Goal: Task Accomplishment & Management: Complete application form

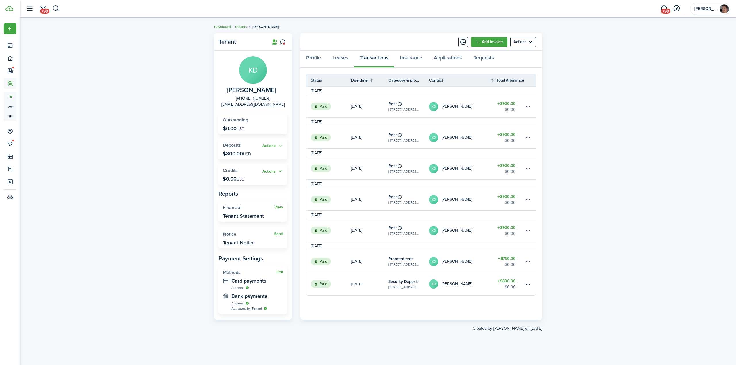
click at [695, 112] on div "Tenant KD [PERSON_NAME] [PHONE_NUMBER] [EMAIL_ADDRESS][DOMAIN_NAME] Outstanding…" at bounding box center [378, 191] width 716 height 322
click at [67, 107] on div "Tenant KD [PERSON_NAME] [PHONE_NUMBER] [EMAIL_ADDRESS][DOMAIN_NAME] Outstanding…" at bounding box center [378, 191] width 716 height 322
click at [55, 7] on button "button" at bounding box center [55, 9] width 7 height 10
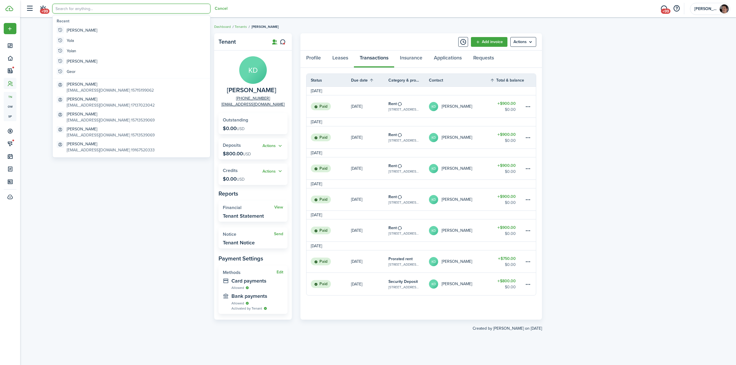
click at [99, 10] on input "search" at bounding box center [131, 9] width 158 height 10
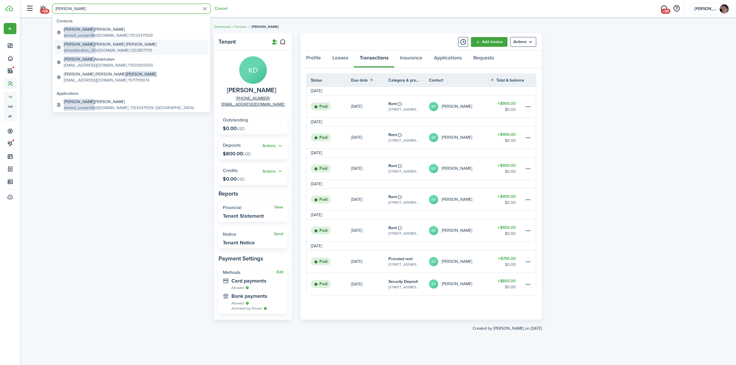
type input "[PERSON_NAME]"
click at [131, 47] on global-search-item-description "ahmedibrahim_35 @[DOMAIN_NAME] 12028171710" at bounding box center [110, 50] width 93 height 6
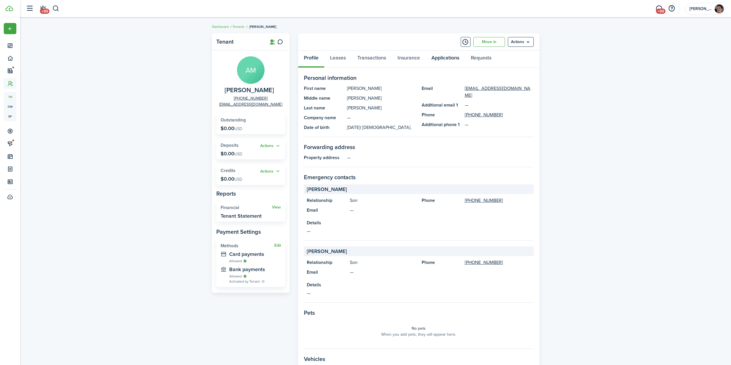
click at [447, 61] on link "Applications" at bounding box center [445, 59] width 39 height 17
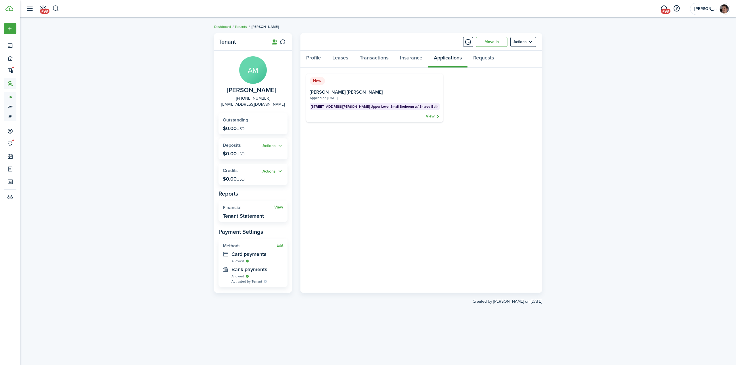
click at [489, 130] on panel-main-body "New [STREET_ADDRESS][PERSON_NAME] Upper Level Small Bedroom w/ Shared Bath Appl…" at bounding box center [420, 180] width 241 height 225
click at [341, 58] on link "Leases" at bounding box center [339, 59] width 27 height 17
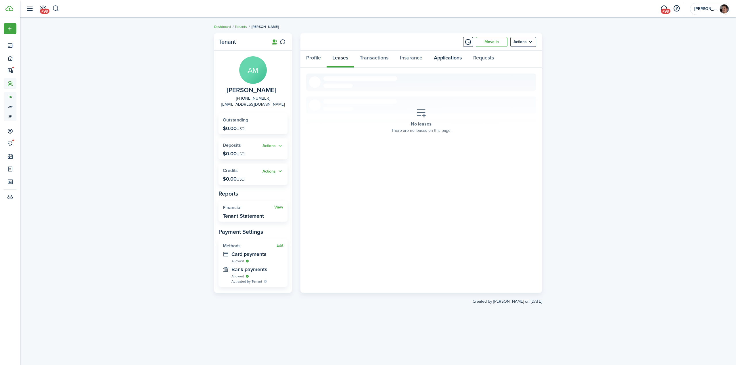
click at [449, 54] on link "Applications" at bounding box center [447, 59] width 39 height 17
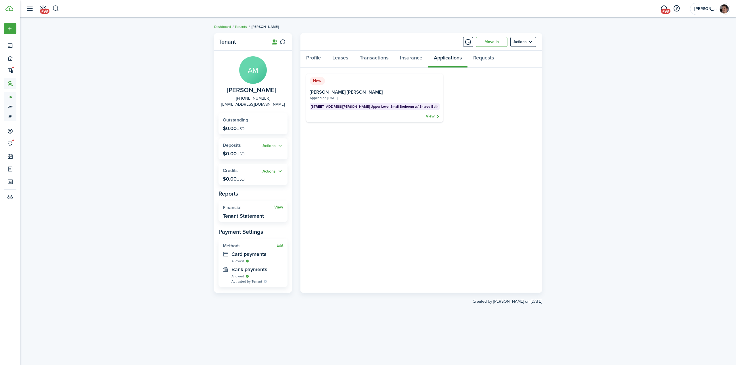
click at [415, 164] on panel-main-body "New [STREET_ADDRESS][PERSON_NAME] Upper Level Small Bedroom w/ Shared Bath Appl…" at bounding box center [420, 180] width 241 height 225
click at [374, 55] on link "Transactions" at bounding box center [374, 59] width 40 height 17
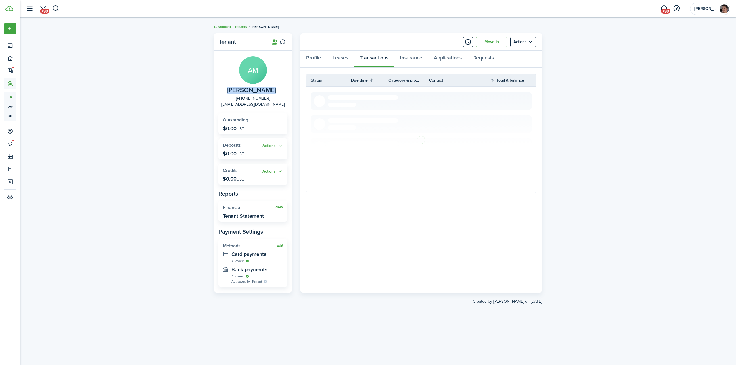
drag, startPoint x: 227, startPoint y: 91, endPoint x: 276, endPoint y: 91, distance: 48.9
click at [276, 91] on span "[PERSON_NAME]" at bounding box center [251, 90] width 49 height 7
copy span "[PERSON_NAME]"
click at [455, 61] on link "Applications" at bounding box center [447, 59] width 39 height 17
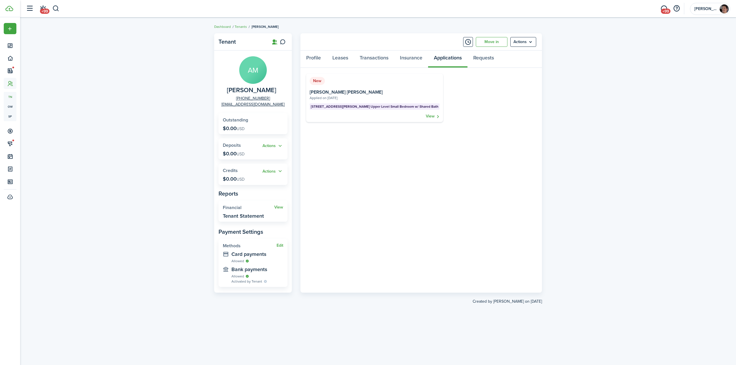
click at [422, 113] on card-extra-content "[STREET_ADDRESS][PERSON_NAME] Upper Level Small Bedroom w/ Shared Bath" at bounding box center [375, 108] width 130 height 10
click at [426, 118] on link "View" at bounding box center [433, 117] width 14 height 6
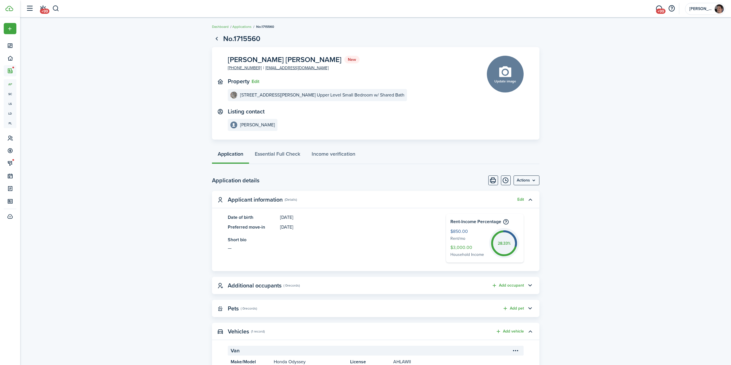
drag, startPoint x: 164, startPoint y: 170, endPoint x: 177, endPoint y: 171, distance: 13.0
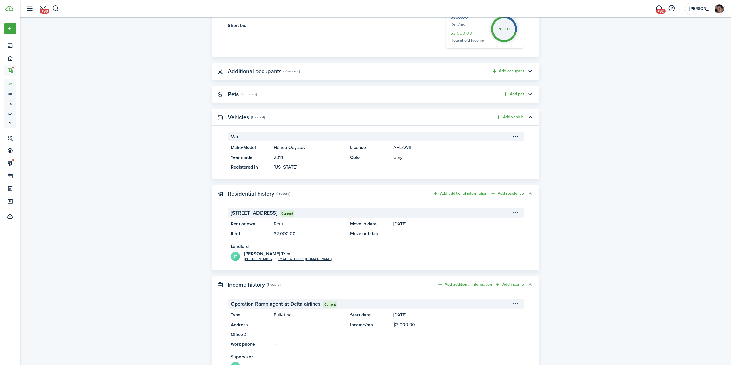
scroll to position [230, 0]
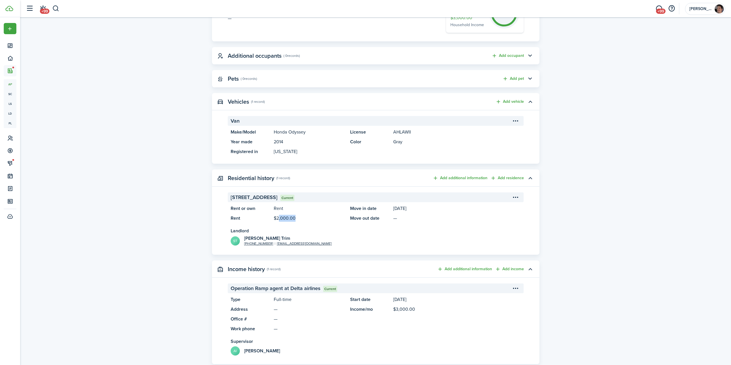
drag, startPoint x: 276, startPoint y: 218, endPoint x: 325, endPoint y: 218, distance: 48.9
click at [293, 219] on panel-main-description "$2,000.00" at bounding box center [309, 218] width 71 height 7
drag, startPoint x: 363, startPoint y: 214, endPoint x: 387, endPoint y: 216, distance: 24.5
click at [387, 216] on panel-main-list "Move in date [DATE] Move out date —" at bounding box center [435, 213] width 171 height 17
click at [387, 216] on panel-main-title "Move out date" at bounding box center [370, 218] width 40 height 7
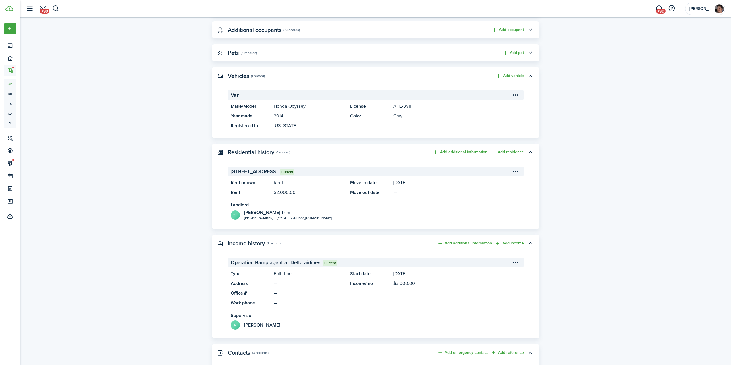
scroll to position [287, 0]
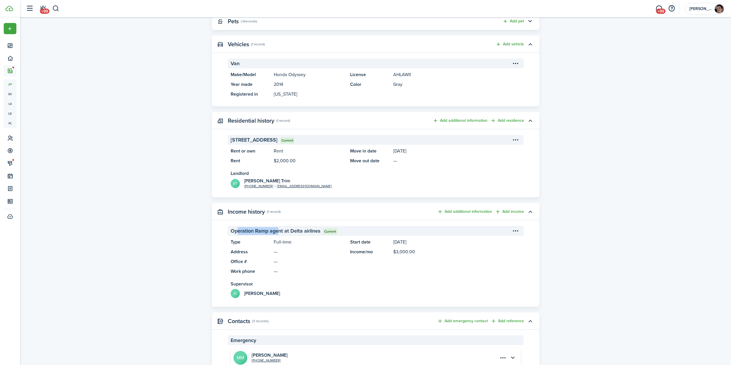
drag, startPoint x: 236, startPoint y: 231, endPoint x: 280, endPoint y: 230, distance: 44.6
click at [277, 231] on span "Operation Ramp agent at Delta airlines" at bounding box center [276, 231] width 90 height 8
drag, startPoint x: 288, startPoint y: 230, endPoint x: 309, endPoint y: 239, distance: 23.3
click at [288, 230] on span "Operation Ramp agent at Delta airlines" at bounding box center [276, 231] width 90 height 8
click at [302, 249] on panel-main-description "—" at bounding box center [309, 252] width 71 height 7
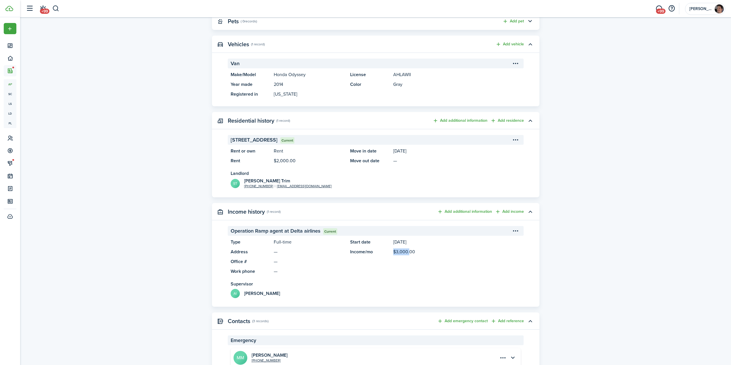
drag, startPoint x: 393, startPoint y: 253, endPoint x: 417, endPoint y: 253, distance: 23.6
click at [411, 253] on panel-main-item "Income/mo $3,000.00" at bounding box center [435, 252] width 171 height 7
click at [417, 253] on panel-main-description "$3,000.00" at bounding box center [457, 252] width 128 height 7
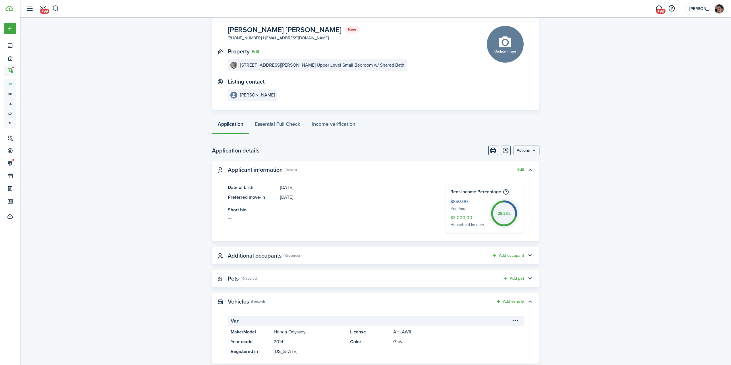
scroll to position [0, 0]
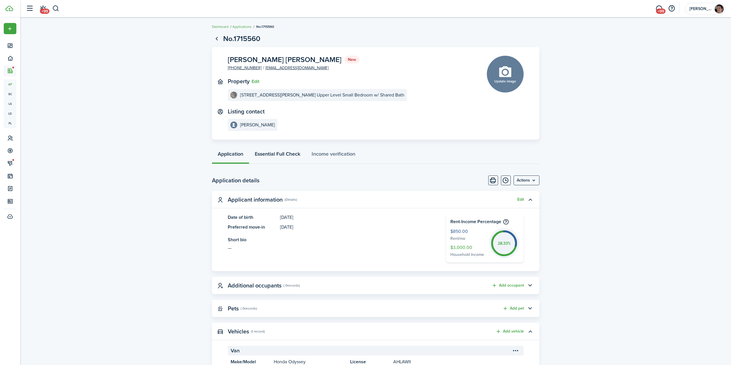
click at [274, 154] on link "Essential Full Check" at bounding box center [277, 155] width 57 height 17
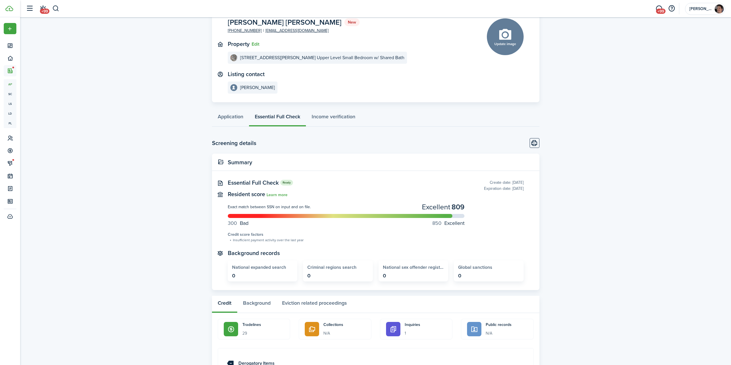
scroll to position [86, 0]
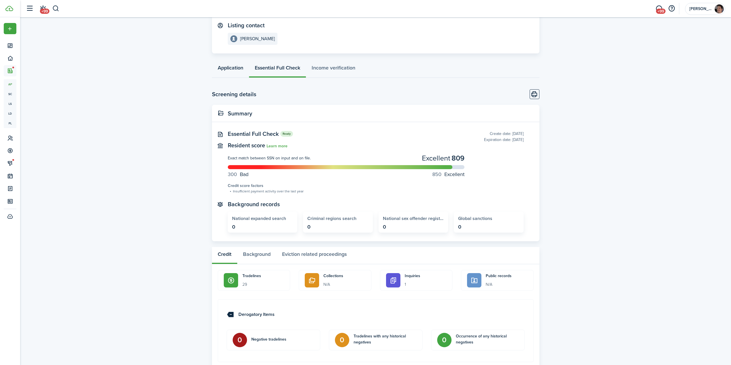
click at [226, 66] on link "Application" at bounding box center [230, 69] width 37 height 17
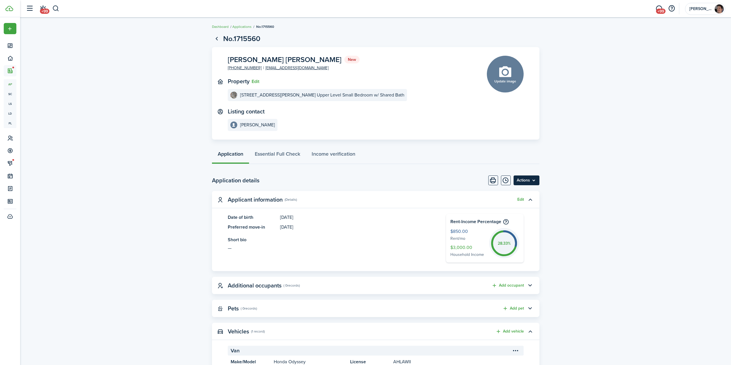
click at [523, 182] on menu-btn "Actions" at bounding box center [527, 181] width 26 height 10
click at [513, 204] on button "Approve application" at bounding box center [514, 203] width 50 height 10
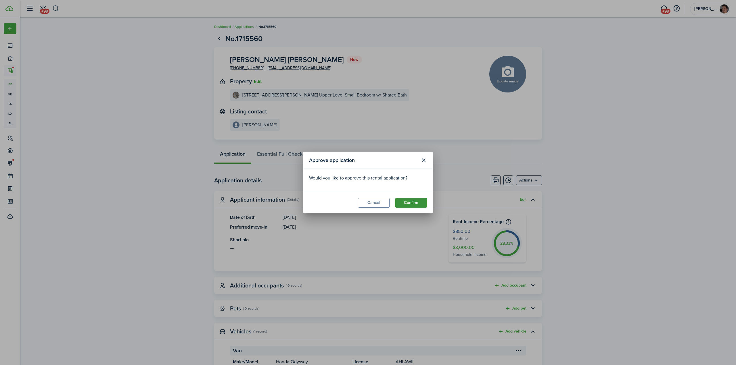
click at [415, 207] on button "Confirm" at bounding box center [411, 203] width 32 height 10
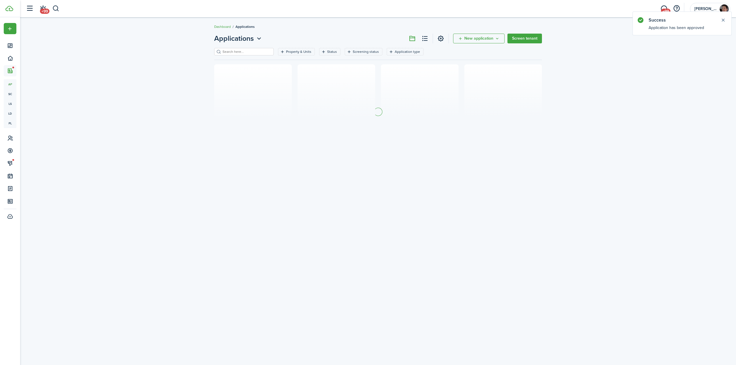
drag, startPoint x: 174, startPoint y: 118, endPoint x: 165, endPoint y: 112, distance: 10.1
click at [171, 117] on div "Applications New application Screen tenant Property & Units Status Screening st…" at bounding box center [378, 96] width 716 height 132
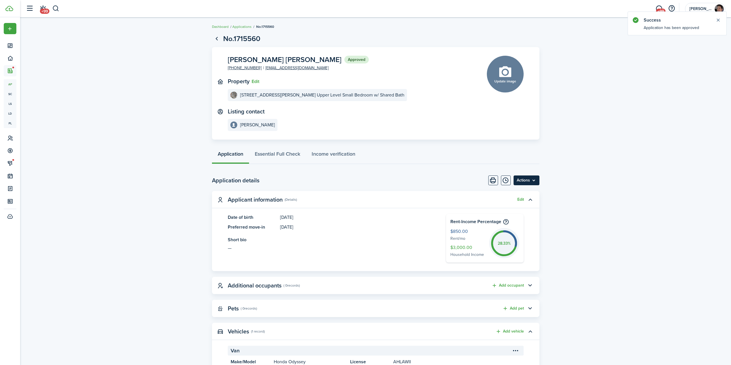
click at [524, 183] on menu-btn "Actions" at bounding box center [527, 181] width 26 height 10
click at [255, 82] on button "Edit" at bounding box center [256, 81] width 8 height 5
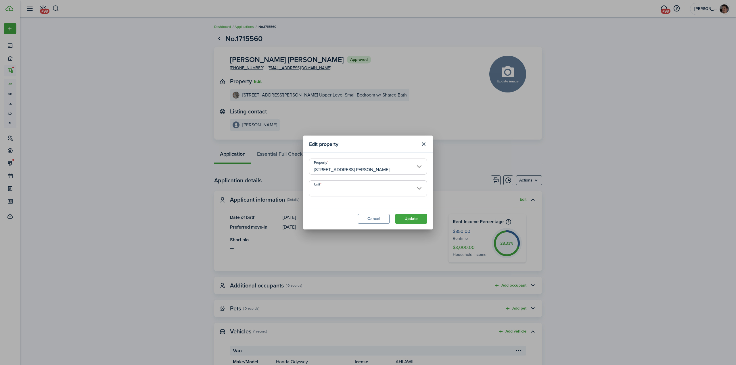
click at [391, 191] on input "Unit" at bounding box center [368, 188] width 118 height 16
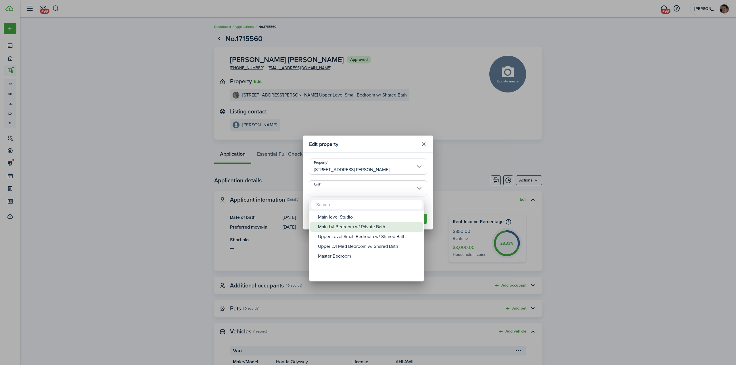
click at [392, 228] on div "Main Lvl Bedroom w/ Private Bath" at bounding box center [369, 227] width 102 height 10
type input "Main Lvl Bedroom w/ Private Bath"
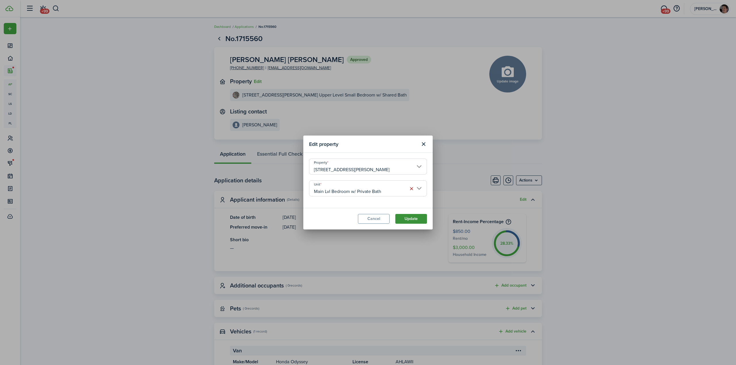
click at [410, 218] on button "Update" at bounding box center [411, 219] width 32 height 10
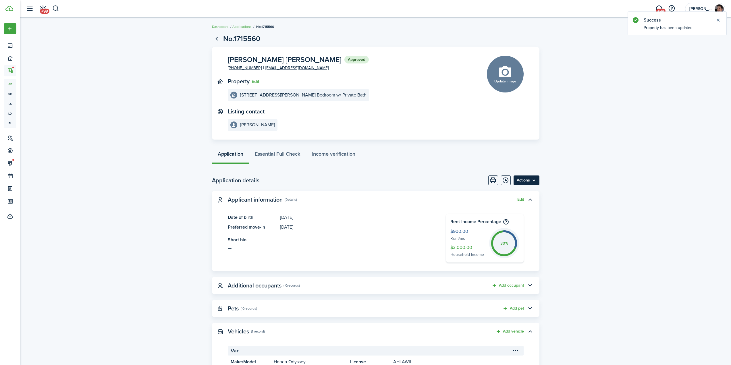
click at [522, 181] on menu-btn "Actions" at bounding box center [527, 181] width 26 height 10
click at [518, 215] on button "Move in applicant" at bounding box center [514, 213] width 50 height 10
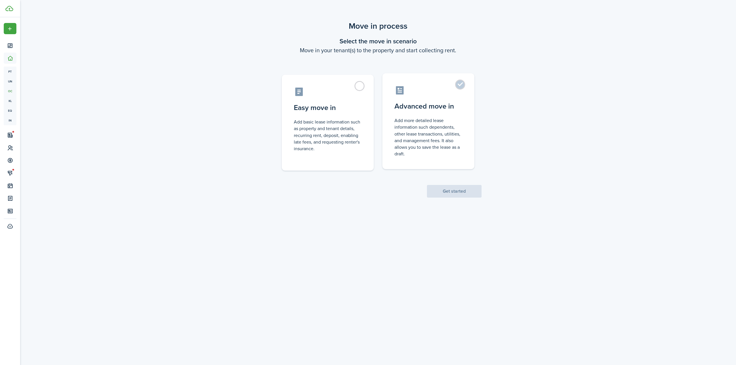
click at [454, 107] on control-radio-card-title "Advanced move in" at bounding box center [428, 106] width 68 height 10
radio input "true"
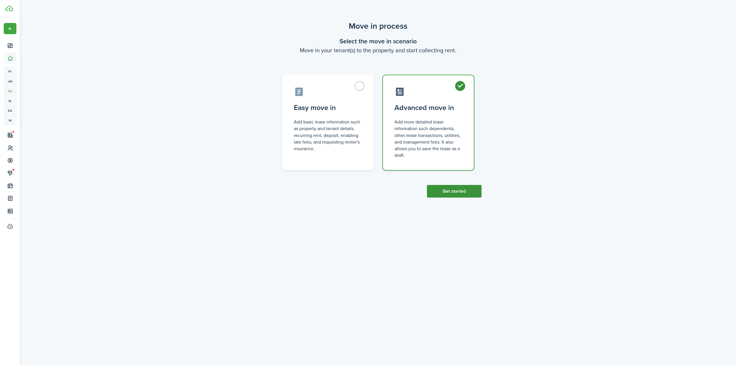
click at [455, 193] on button "Get started" at bounding box center [454, 191] width 55 height 13
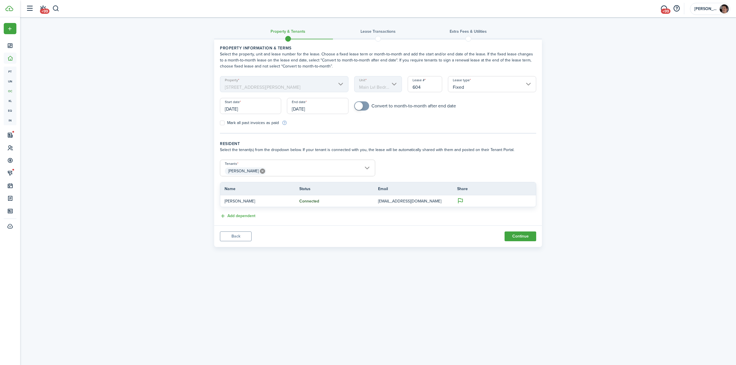
click at [252, 107] on input "[DATE]" at bounding box center [250, 106] width 61 height 16
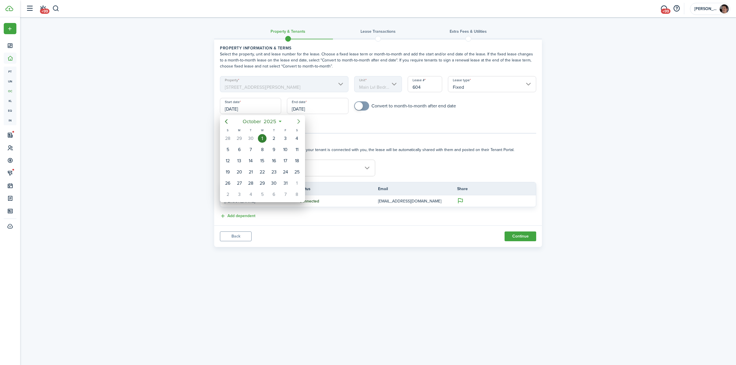
click at [299, 122] on icon "Next page" at bounding box center [298, 121] width 3 height 5
click at [298, 138] on div "1" at bounding box center [297, 138] width 9 height 9
type input "[DATE]"
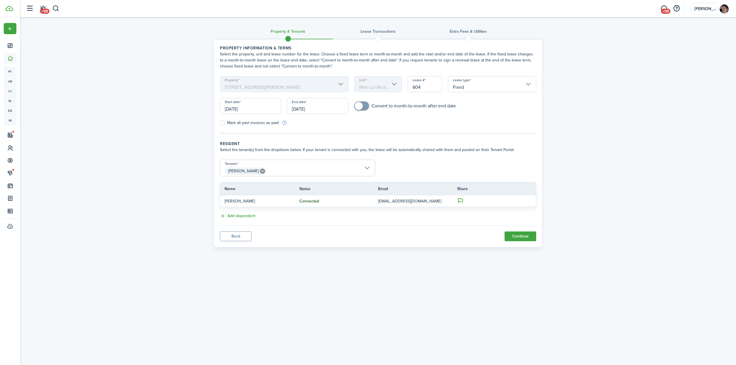
click at [324, 107] on input "[DATE]" at bounding box center [317, 106] width 61 height 16
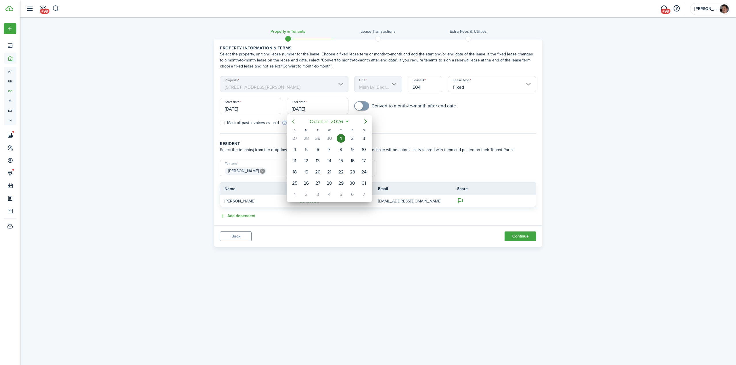
click at [290, 122] on icon "Previous page" at bounding box center [293, 121] width 7 height 7
click at [294, 119] on icon "Previous page" at bounding box center [293, 121] width 7 height 7
click at [295, 120] on icon "Previous page" at bounding box center [293, 121] width 7 height 7
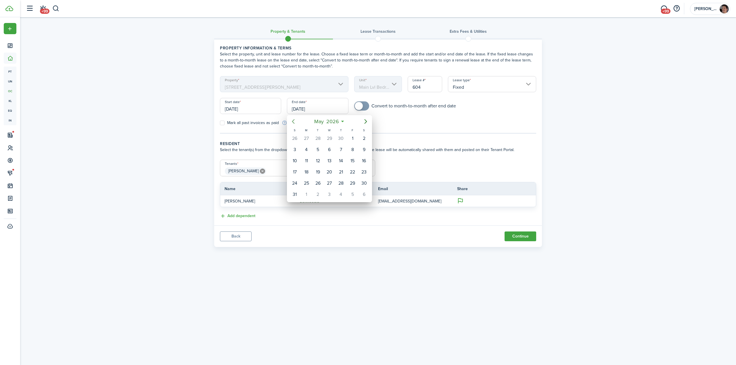
click at [295, 120] on icon "Previous page" at bounding box center [293, 121] width 7 height 7
click at [339, 187] on div "30" at bounding box center [341, 183] width 9 height 9
type input "[DATE]"
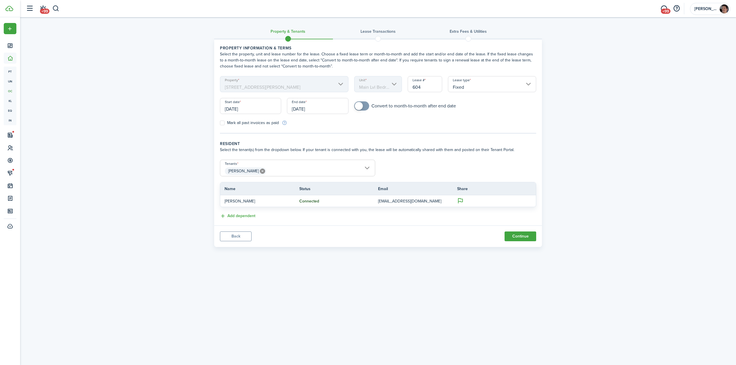
checkbox input "true"
click at [361, 105] on span at bounding box center [359, 106] width 8 height 8
click at [150, 191] on div "Property & Tenants Lease Transactions Extra fees & Utilities Property informati…" at bounding box center [378, 133] width 716 height 233
click at [518, 237] on button "Continue" at bounding box center [520, 237] width 32 height 10
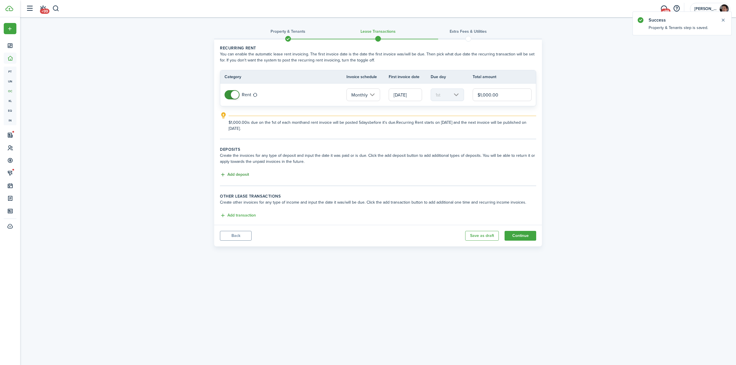
click at [236, 176] on button "Add deposit" at bounding box center [234, 175] width 29 height 7
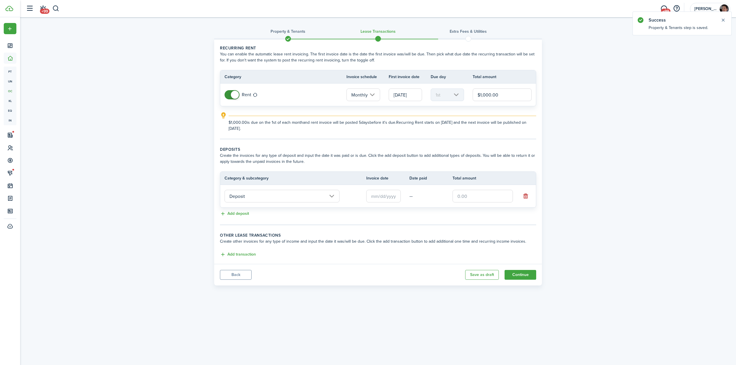
click at [258, 195] on input "Deposit" at bounding box center [281, 196] width 115 height 13
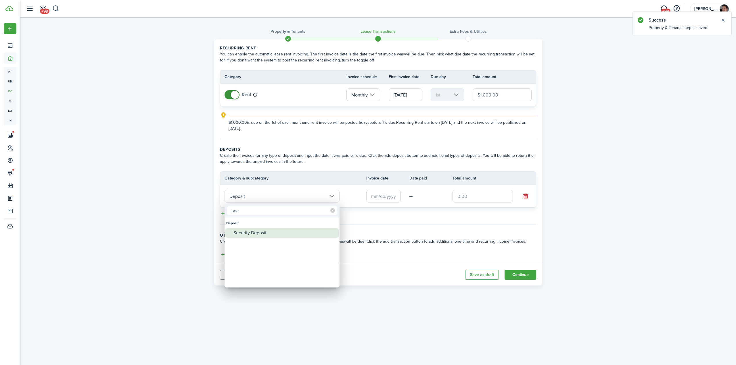
type input "sec"
click at [252, 235] on div "Security Deposit" at bounding box center [284, 233] width 102 height 10
type input "Deposit / Security Deposit"
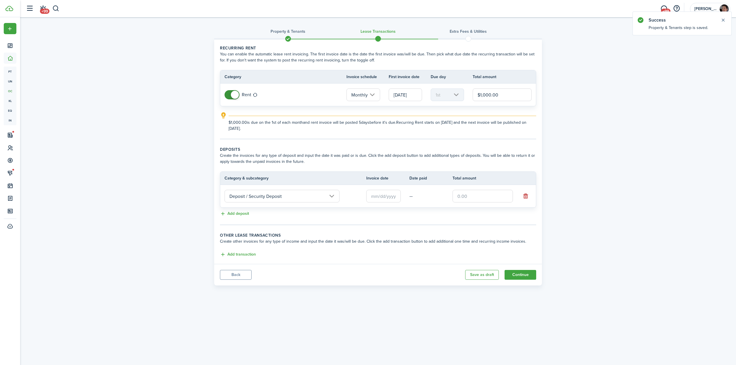
click at [377, 199] on input "text" at bounding box center [383, 196] width 34 height 13
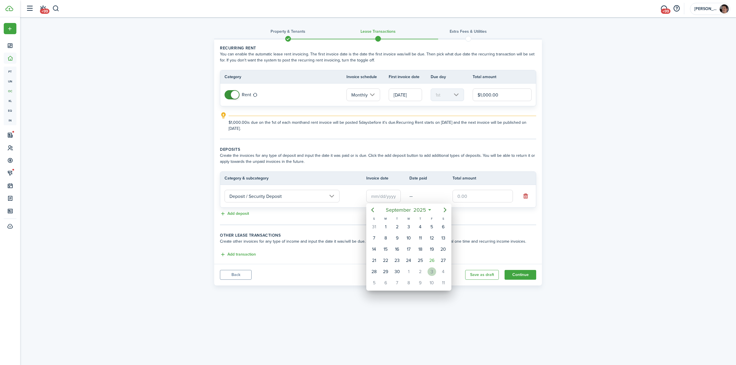
click at [432, 273] on div "3" at bounding box center [431, 272] width 9 height 9
type input "[DATE]"
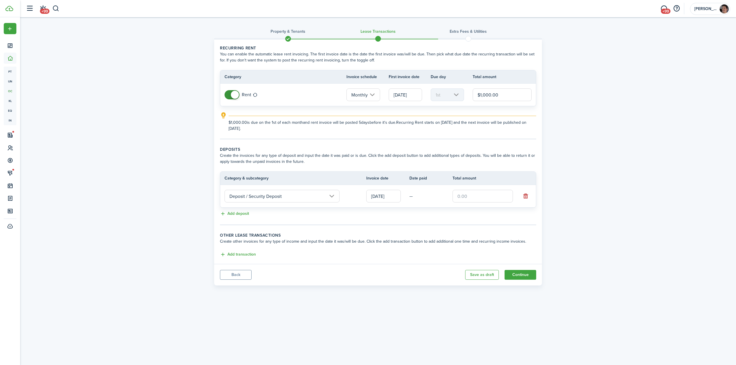
click at [479, 197] on input "text" at bounding box center [482, 196] width 60 height 13
type input "$900.00"
click at [170, 220] on div "Property & Tenants Lease Transactions Extra fees & Utilities Recurring rent You…" at bounding box center [378, 152] width 716 height 271
click at [602, 203] on div "Property & Tenants Lease Transactions Extra fees & Utilities Recurring rent You…" at bounding box center [378, 152] width 716 height 271
click at [520, 276] on button "Continue" at bounding box center [520, 275] width 32 height 10
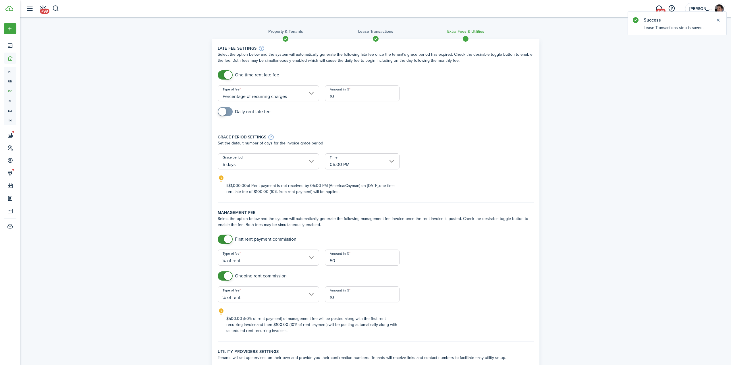
click at [252, 93] on input "Percentage of recurring charges" at bounding box center [268, 93] width 101 height 16
click at [261, 115] on div "Percentage of outstanding charges" at bounding box center [262, 118] width 70 height 10
type input "Percentage of outstanding charges"
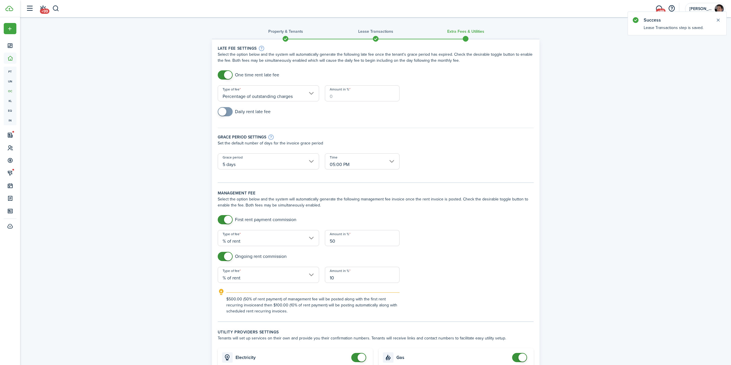
click at [342, 98] on input "Amount in %" at bounding box center [362, 93] width 75 height 16
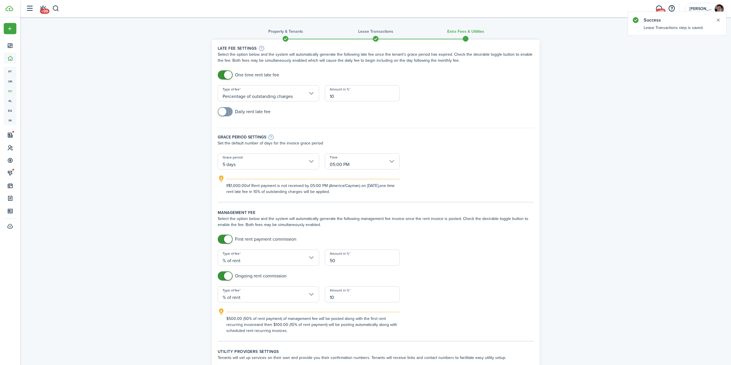
type input "10"
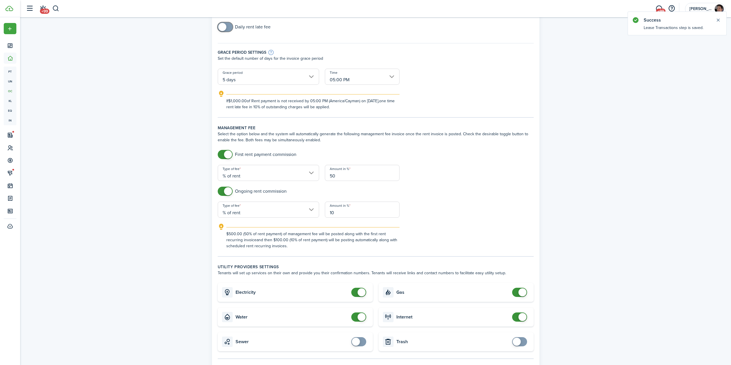
scroll to position [144, 0]
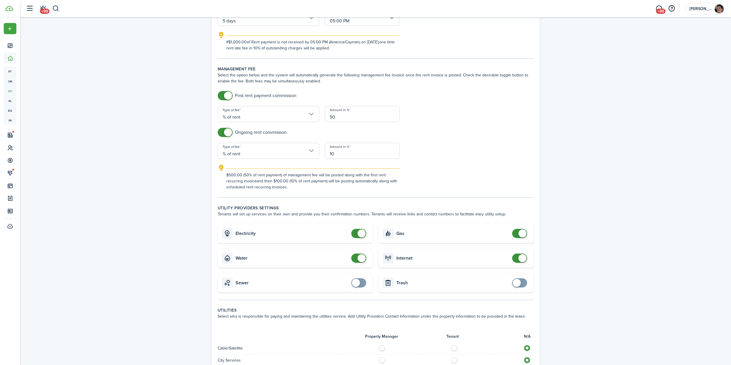
checkbox input "false"
click at [358, 235] on span at bounding box center [362, 234] width 8 height 8
checkbox input "false"
click at [358, 260] on span at bounding box center [359, 258] width 6 height 9
checkbox input "false"
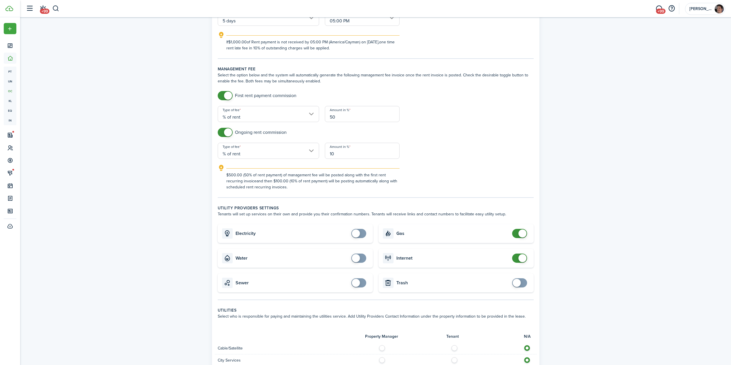
click at [519, 259] on span at bounding box center [523, 258] width 8 height 8
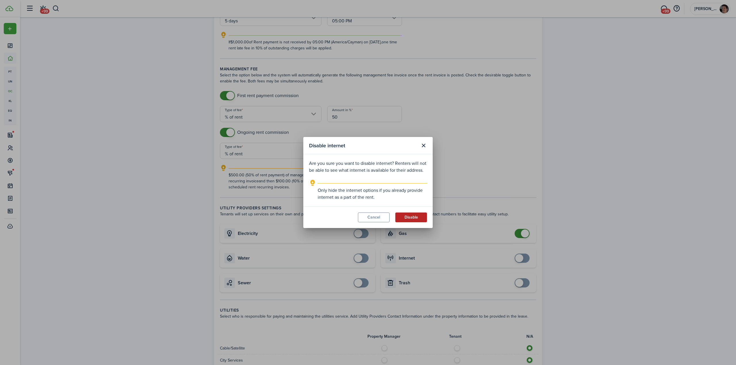
click at [420, 216] on button "Disable" at bounding box center [411, 218] width 32 height 10
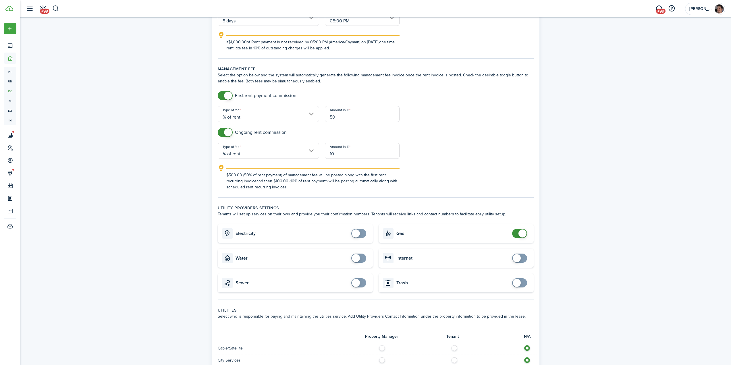
checkbox input "false"
click at [517, 236] on span at bounding box center [520, 233] width 6 height 9
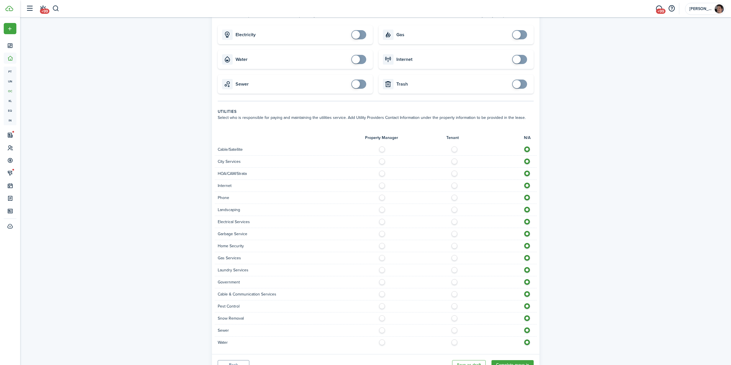
scroll to position [369, 0]
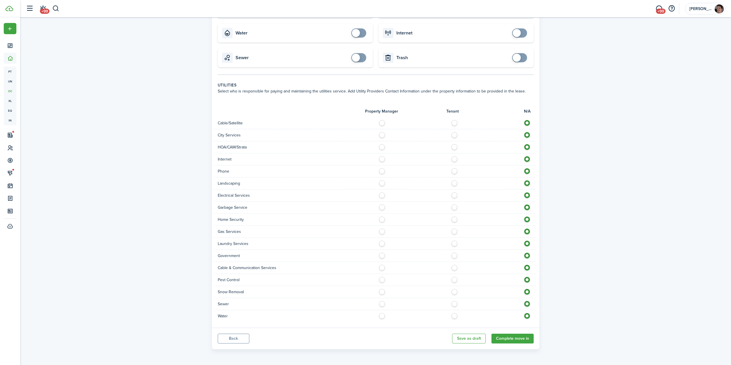
click at [383, 147] on label at bounding box center [384, 145] width 10 height 3
radio input "true"
click at [383, 159] on label at bounding box center [384, 157] width 10 height 3
radio input "true"
drag, startPoint x: 453, startPoint y: 171, endPoint x: 445, endPoint y: 171, distance: 7.5
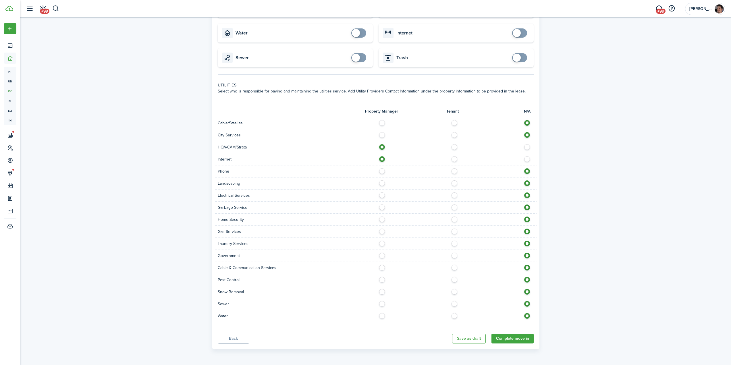
click at [453, 171] on label at bounding box center [456, 169] width 10 height 3
radio input "true"
click at [384, 183] on label at bounding box center [384, 181] width 10 height 3
radio input "true"
click at [383, 195] on label at bounding box center [384, 194] width 10 height 3
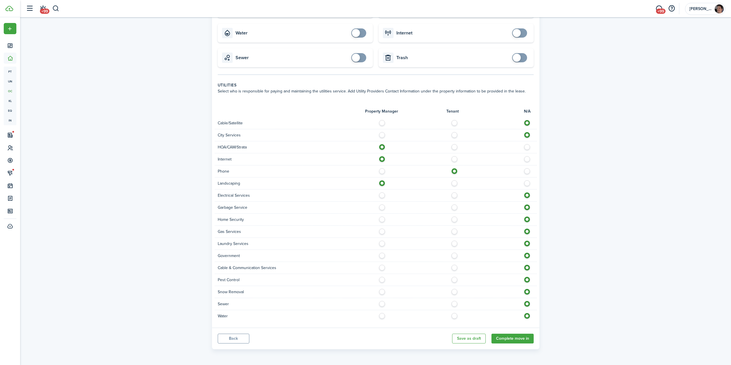
radio input "true"
click at [382, 208] on label at bounding box center [384, 206] width 10 height 3
radio input "true"
click at [384, 220] on label at bounding box center [384, 218] width 10 height 3
radio input "true"
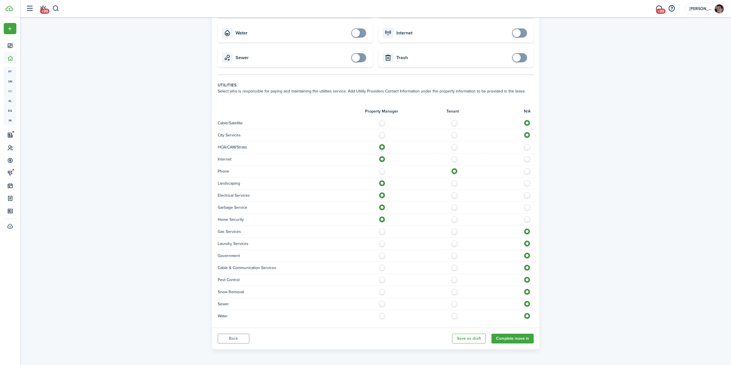
click at [570, 220] on div "Property & Tenants Lease Transactions Extra fees & Utilities Late fee settings …" at bounding box center [375, 0] width 711 height 704
click at [383, 244] on label at bounding box center [384, 242] width 10 height 3
radio input "true"
click at [384, 232] on label at bounding box center [384, 230] width 10 height 3
radio input "true"
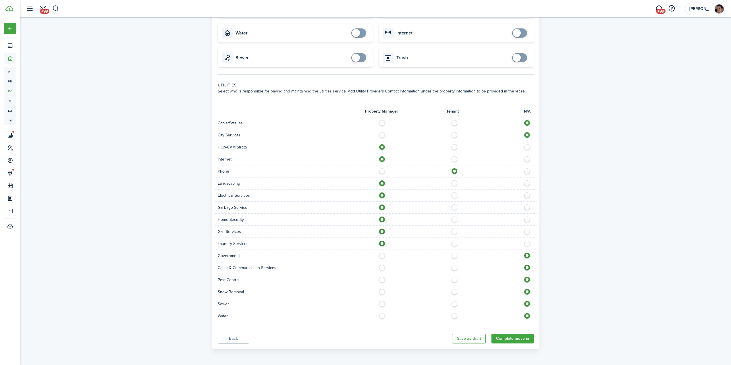
click at [383, 280] on label at bounding box center [384, 278] width 10 height 3
radio input "true"
click at [454, 292] on label at bounding box center [456, 290] width 10 height 3
radio input "true"
click at [381, 304] on label at bounding box center [384, 302] width 10 height 3
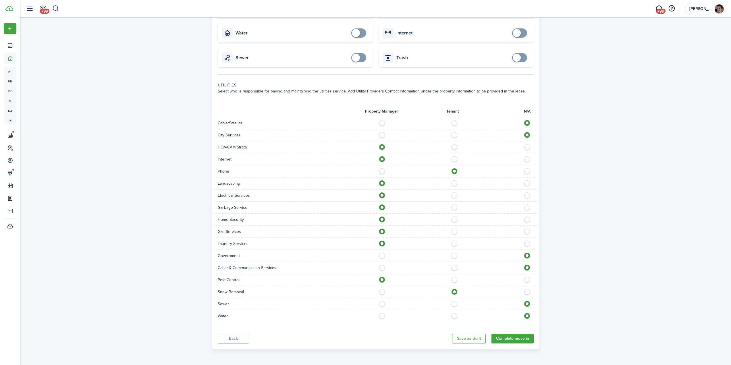
radio input "true"
click at [381, 316] on label at bounding box center [384, 314] width 10 height 3
radio input "true"
click at [516, 339] on button "Complete move in" at bounding box center [513, 339] width 42 height 10
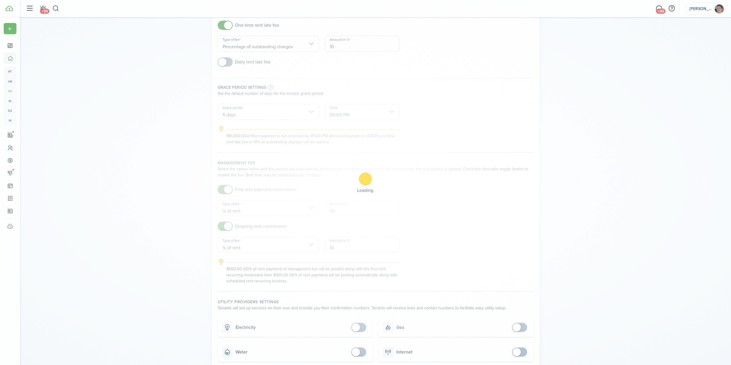
scroll to position [0, 0]
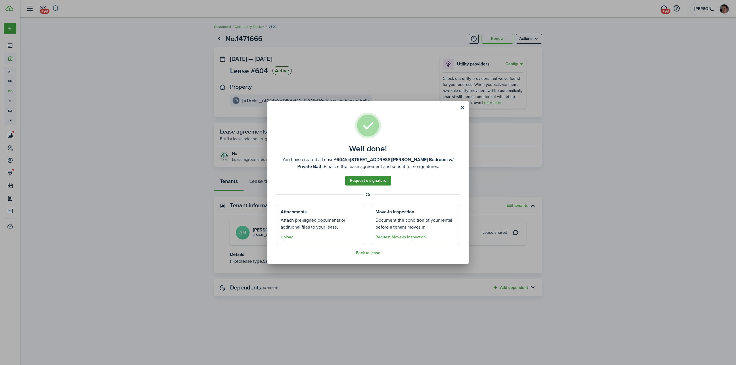
drag, startPoint x: 363, startPoint y: 180, endPoint x: 367, endPoint y: 180, distance: 3.7
click at [363, 180] on link "Request e-signature" at bounding box center [368, 181] width 46 height 10
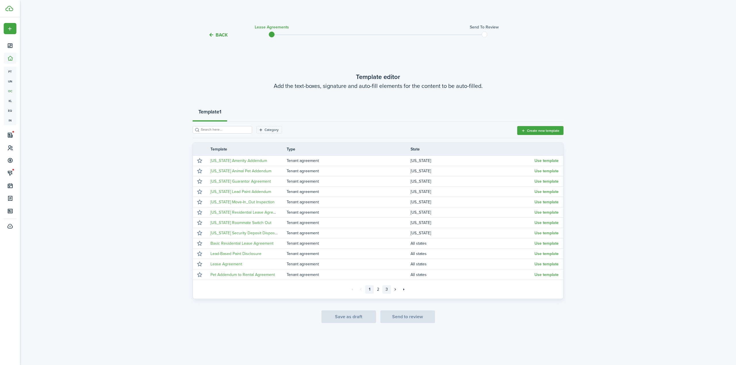
click at [387, 289] on link "3" at bounding box center [386, 289] width 9 height 9
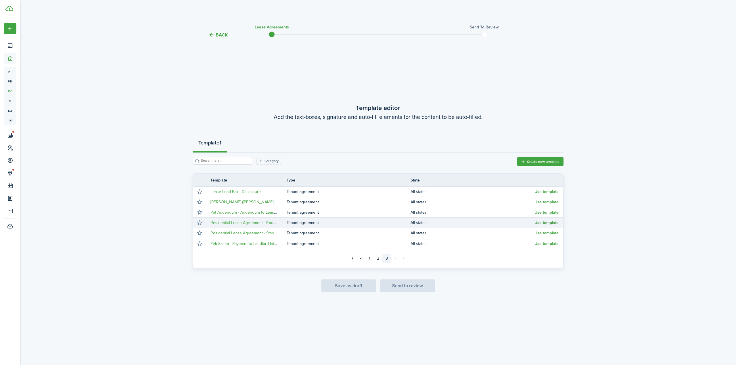
click at [553, 222] on button "Use template" at bounding box center [546, 223] width 24 height 5
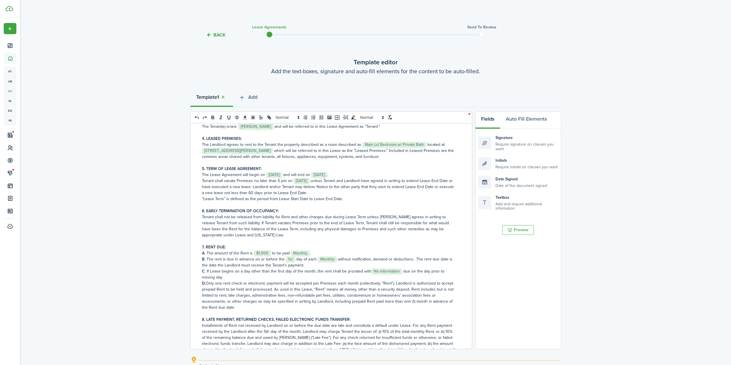
scroll to position [230, 0]
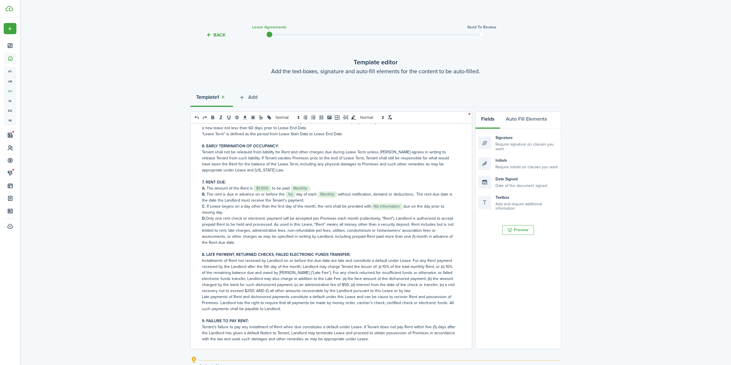
click at [319, 186] on p "A. The amount of the Rent is ﻿ $1,000 ﻿ to be paid ﻿ Monthly ﻿." at bounding box center [329, 188] width 254 height 6
click at [359, 287] on p "Installments of Rent not received by Landlord on or before the due date are lat…" at bounding box center [329, 276] width 254 height 36
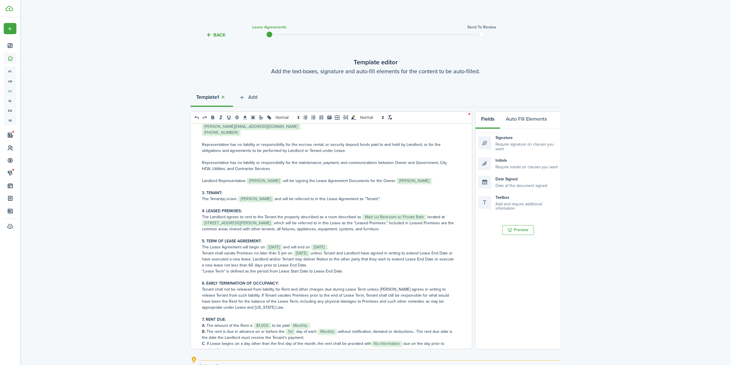
scroll to position [144, 0]
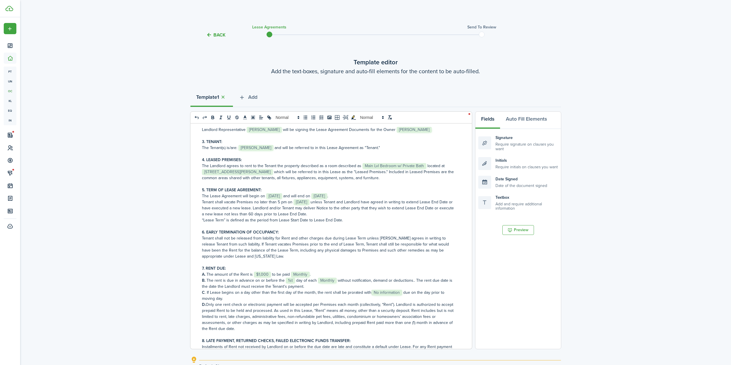
click at [331, 273] on p "A. The amount of the Rent is ﻿ $1,000 ﻿ to be paid ﻿ Monthly ﻿." at bounding box center [329, 275] width 254 height 6
click at [272, 275] on p "A. The amount of the Rent is ﻿ $1,000 ﻿ to be paid ﻿ Monthly ﻿." at bounding box center [329, 275] width 254 height 6
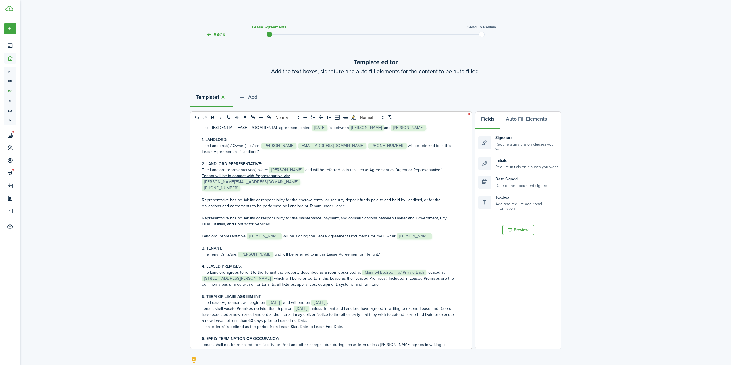
scroll to position [0, 0]
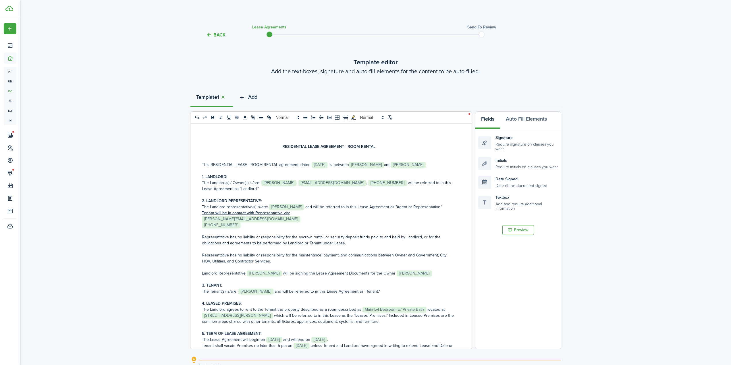
click at [252, 96] on span "Add" at bounding box center [252, 97] width 9 height 8
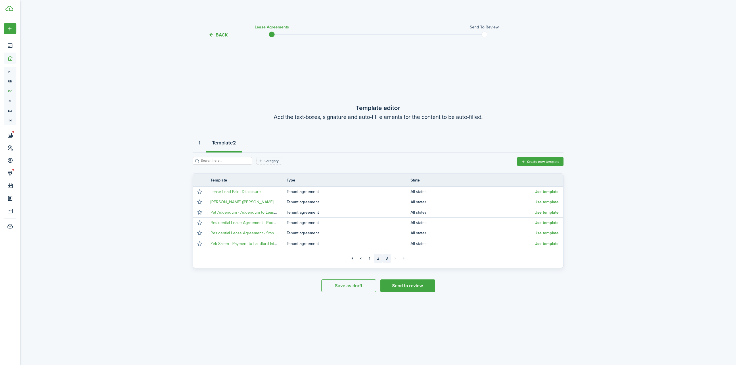
click at [377, 259] on link "2" at bounding box center [378, 258] width 9 height 9
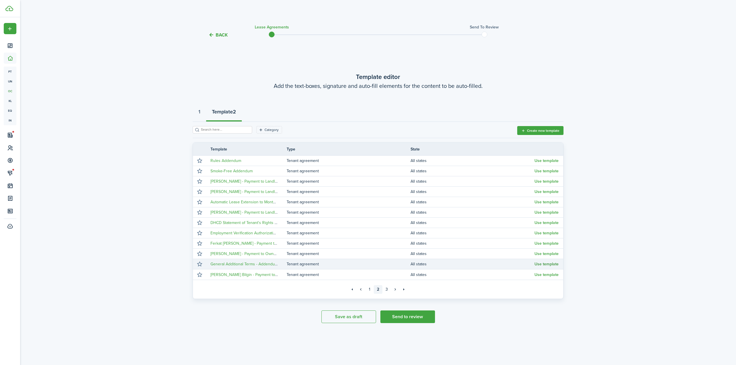
click at [545, 264] on button "Use template" at bounding box center [546, 264] width 24 height 5
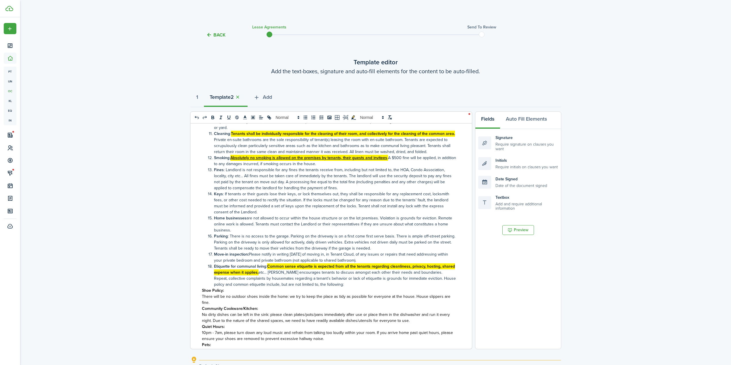
scroll to position [374, 0]
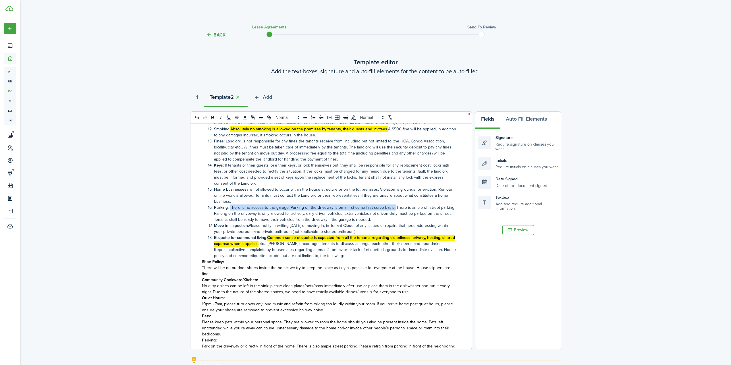
drag, startPoint x: 230, startPoint y: 208, endPoint x: 393, endPoint y: 207, distance: 163.0
click at [393, 207] on li "Parking : There is no access to the garage. Parking on the driveway is on a fir…" at bounding box center [332, 214] width 248 height 18
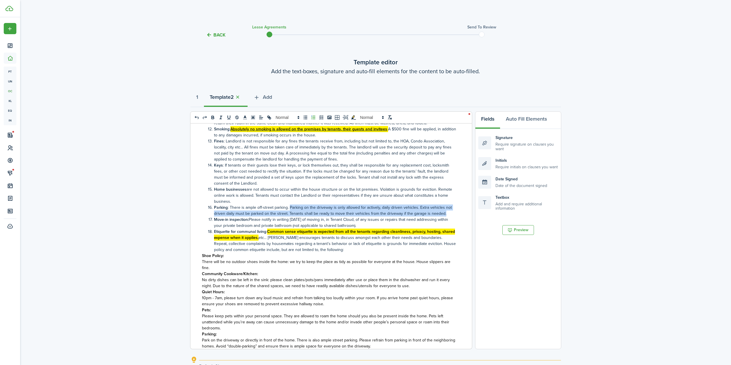
drag, startPoint x: 289, startPoint y: 207, endPoint x: 447, endPoint y: 214, distance: 158.5
click at [447, 214] on li "Parking : There is ample off-street parking. Parking on the driveway is only al…" at bounding box center [332, 211] width 248 height 12
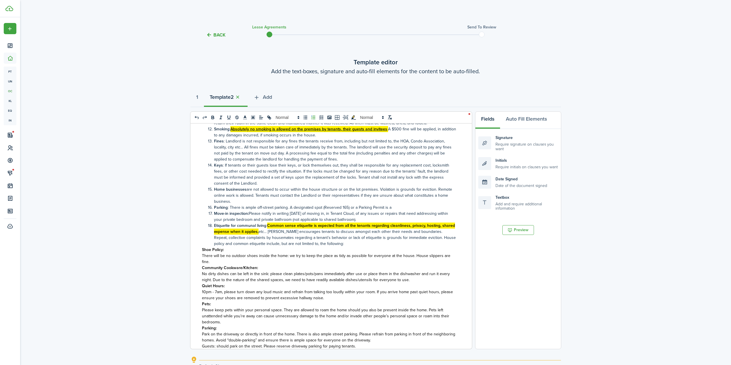
click at [313, 209] on li "Parking : There is ample off-street parking. A designated spot (Reserved 165) o…" at bounding box center [332, 208] width 248 height 6
click at [407, 207] on li "Parking : There is ample off-street parking. A designated parking spot (Reserve…" at bounding box center [332, 208] width 248 height 6
click at [411, 207] on li "Parking : There is ample off-street parking. A designated parking spot (Reserve…" at bounding box center [332, 208] width 248 height 6
drag, startPoint x: 409, startPoint y: 208, endPoint x: 397, endPoint y: 208, distance: 11.5
click at [397, 208] on li "Parking : There is ample off-street parking. A designated parking spot (Reserve…" at bounding box center [332, 208] width 248 height 6
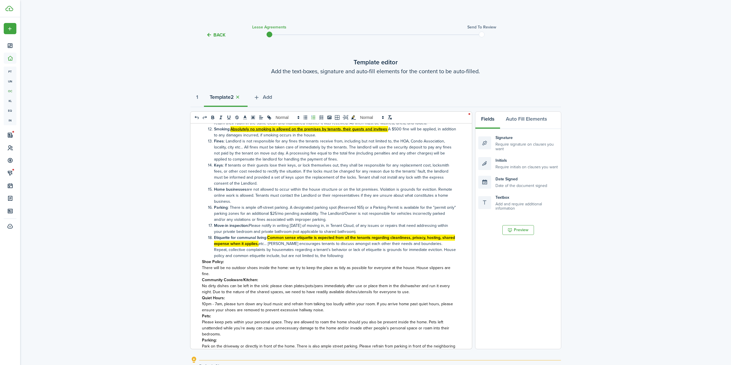
click at [329, 212] on li "Parking : There is ample off-street parking. A designated parking spot (Reserve…" at bounding box center [332, 214] width 248 height 18
click at [342, 219] on li "Parking : There is ample off-street parking. A designated parking spot (Reserve…" at bounding box center [332, 214] width 248 height 18
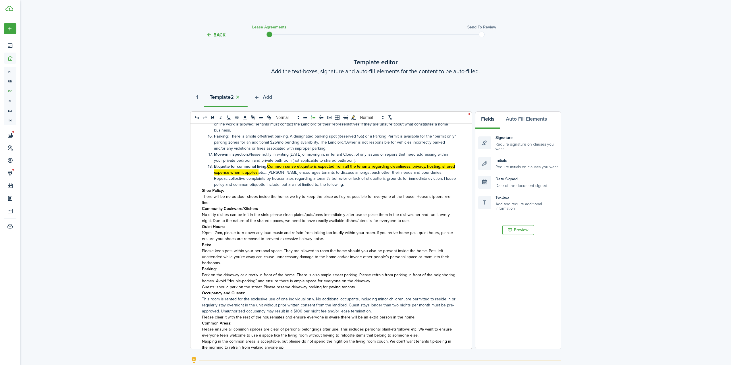
scroll to position [460, 0]
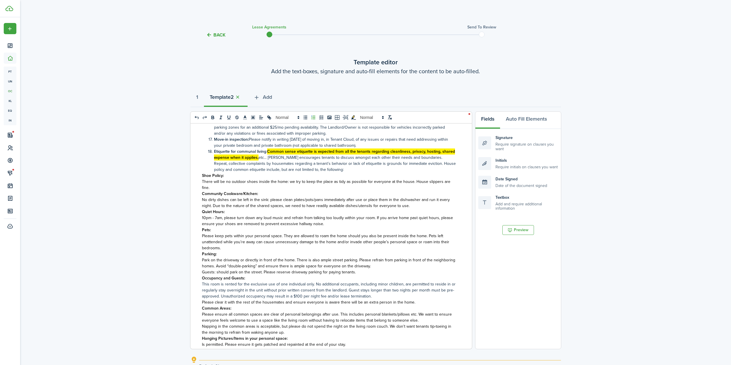
click at [231, 220] on span "10pm - 7am, please turn down any loud music and refrain from talking too loudly…" at bounding box center [327, 221] width 251 height 12
click at [279, 205] on span "No dirty dishes can be left in the sink: please clean plates/pots/pans immediat…" at bounding box center [326, 203] width 248 height 12
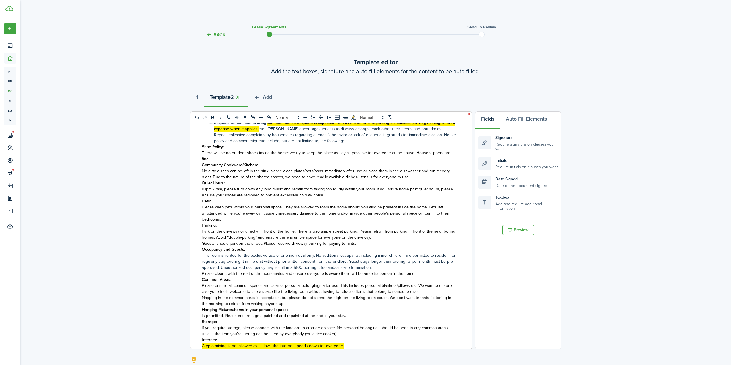
click at [299, 237] on span "Park on the driveway or directly in front of the home. There is also ample stre…" at bounding box center [328, 234] width 253 height 12
click at [337, 240] on span "Park on the driveway or directly in front of the home. There is also ample stre…" at bounding box center [328, 234] width 253 height 12
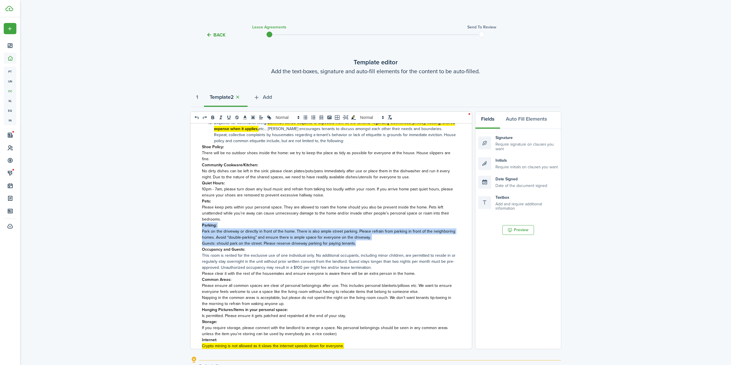
drag, startPoint x: 361, startPoint y: 244, endPoint x: 201, endPoint y: 222, distance: 160.9
click at [201, 222] on div "Addendum to Lease Agreement General Terms Additional Information Summary of Som…" at bounding box center [329, 237] width 277 height 226
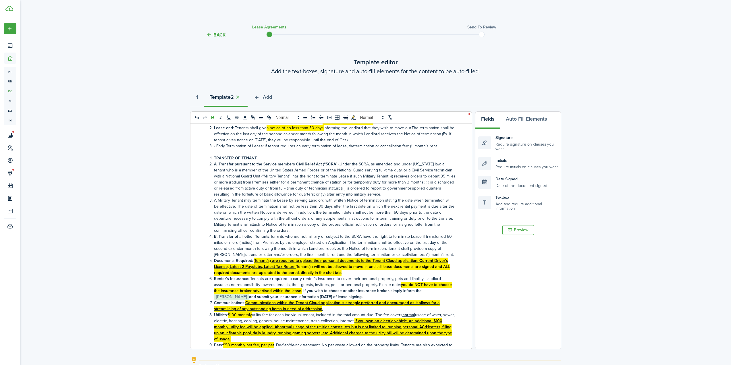
scroll to position [0, 0]
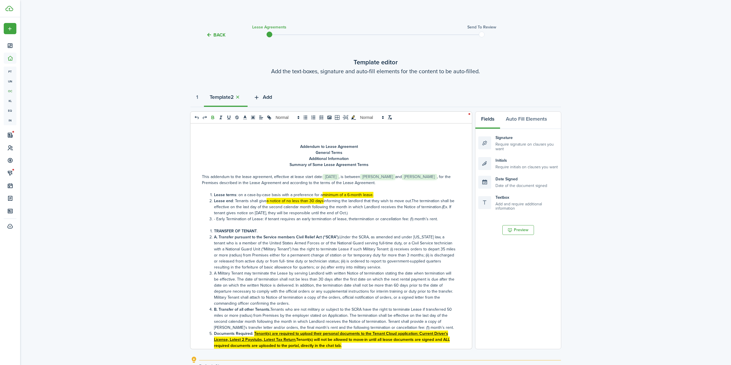
click at [268, 97] on span "Add" at bounding box center [267, 97] width 9 height 8
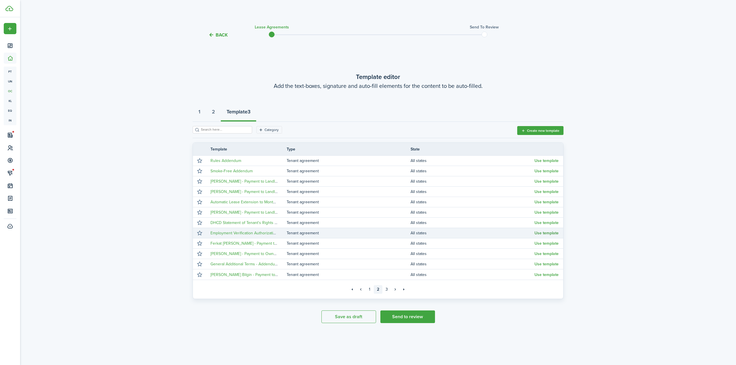
click at [546, 231] on button "Use template" at bounding box center [546, 233] width 24 height 5
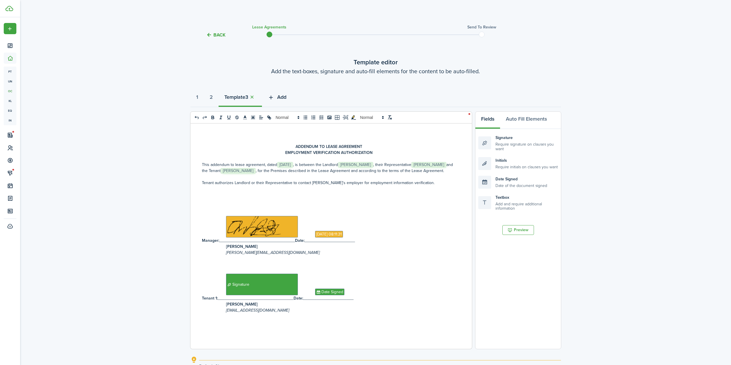
click at [287, 97] on span "Add" at bounding box center [281, 97] width 9 height 8
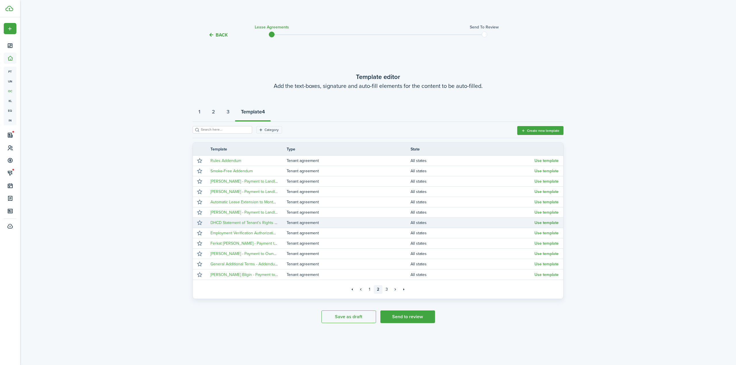
click at [549, 222] on button "Use template" at bounding box center [546, 223] width 24 height 5
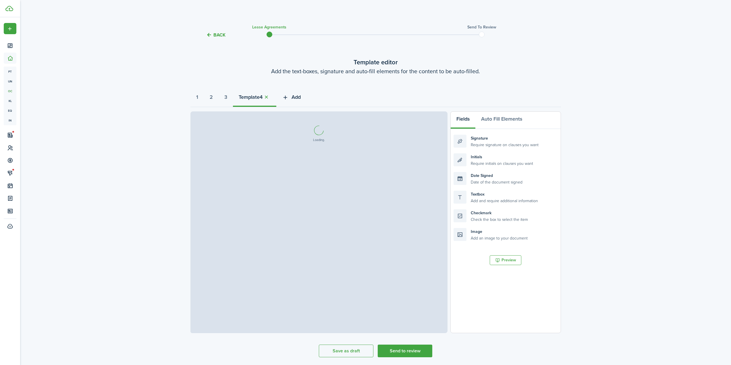
select select "fit"
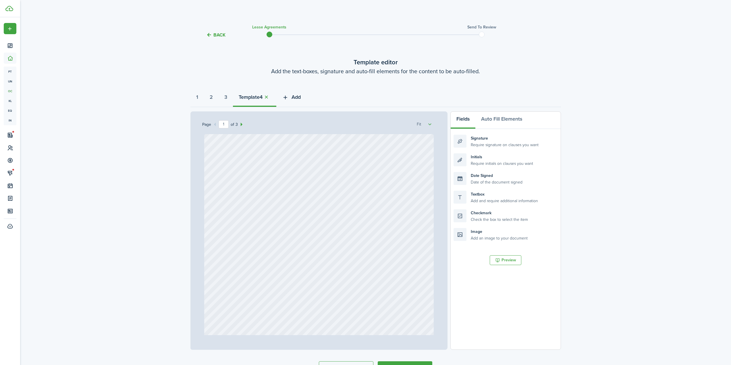
click at [299, 97] on span "Add" at bounding box center [296, 97] width 9 height 8
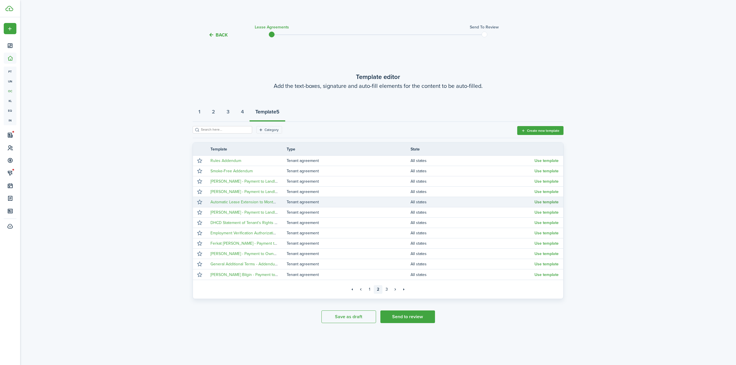
click at [539, 203] on button "Use template" at bounding box center [546, 202] width 24 height 5
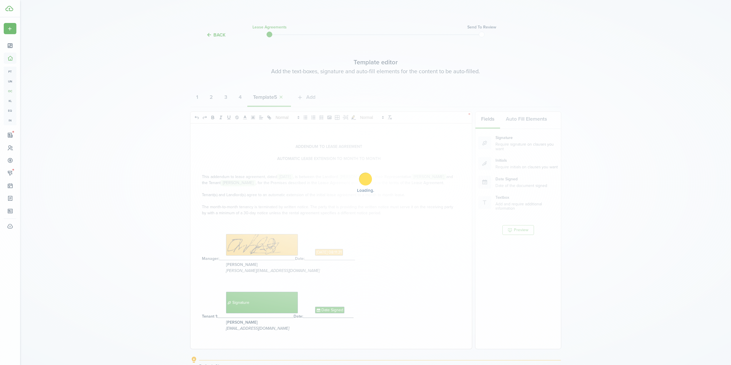
select select "fit"
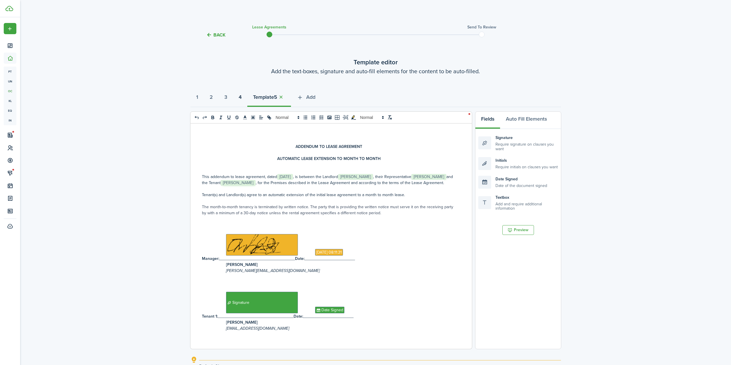
click at [242, 97] on strong "4" at bounding box center [240, 97] width 3 height 8
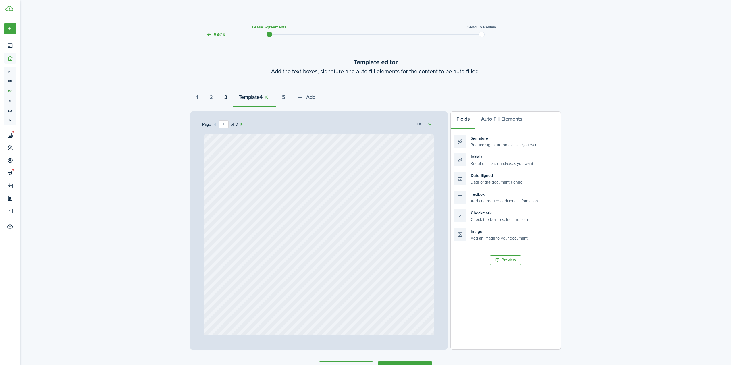
click at [227, 97] on strong "3" at bounding box center [225, 97] width 3 height 8
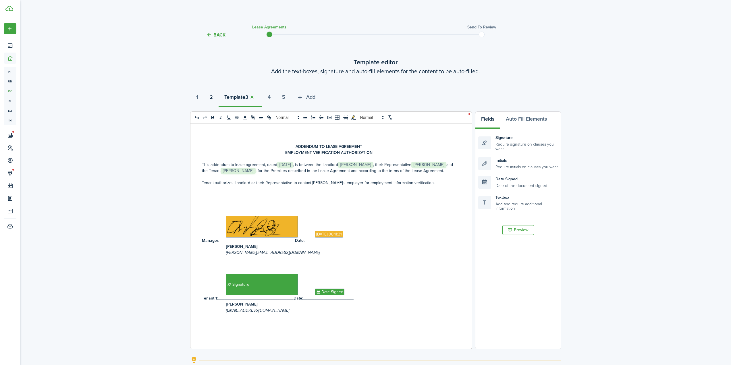
click at [213, 98] on strong "2" at bounding box center [211, 97] width 3 height 8
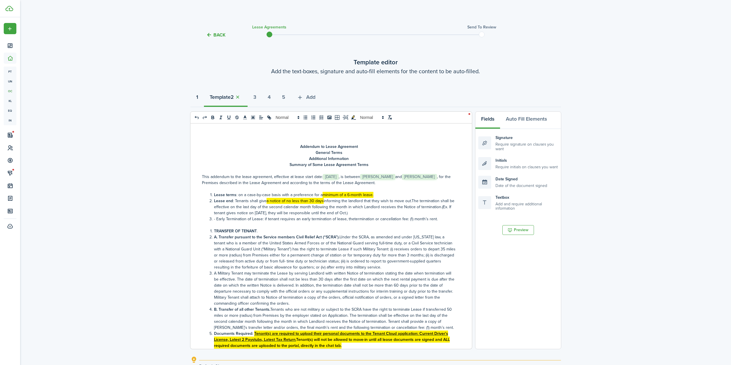
click at [199, 97] on button "1" at bounding box center [198, 98] width 14 height 17
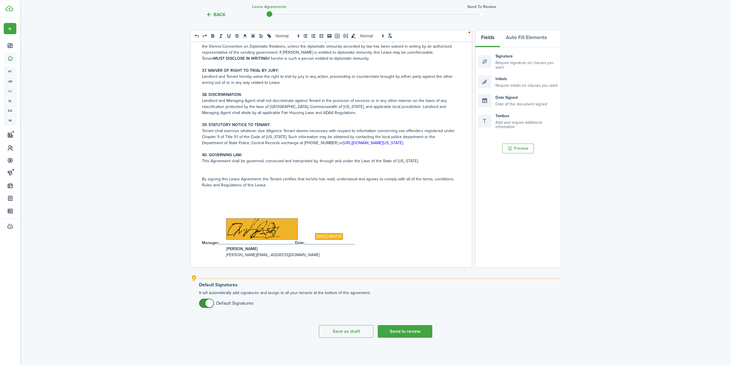
scroll to position [2587, 0]
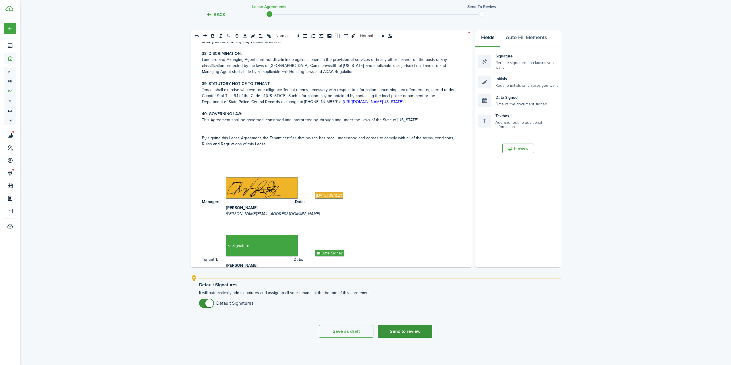
click at [408, 333] on button "Send to review" at bounding box center [405, 331] width 55 height 13
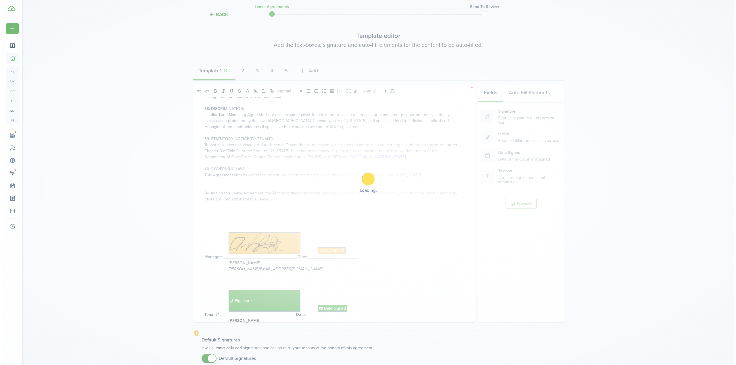
scroll to position [0, 0]
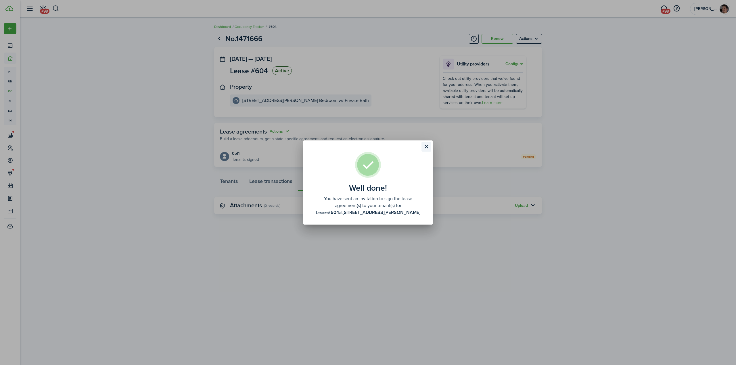
click at [424, 147] on button "Close modal" at bounding box center [426, 147] width 10 height 10
